Goal: Entertainment & Leisure: Consume media (video, audio)

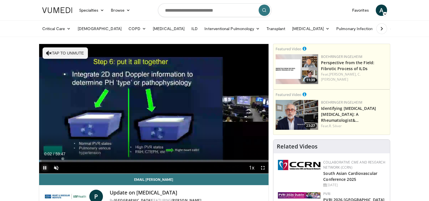
click at [45, 168] on span "Video Player" at bounding box center [44, 167] width 11 height 11
